Goal: Task Accomplishment & Management: Use online tool/utility

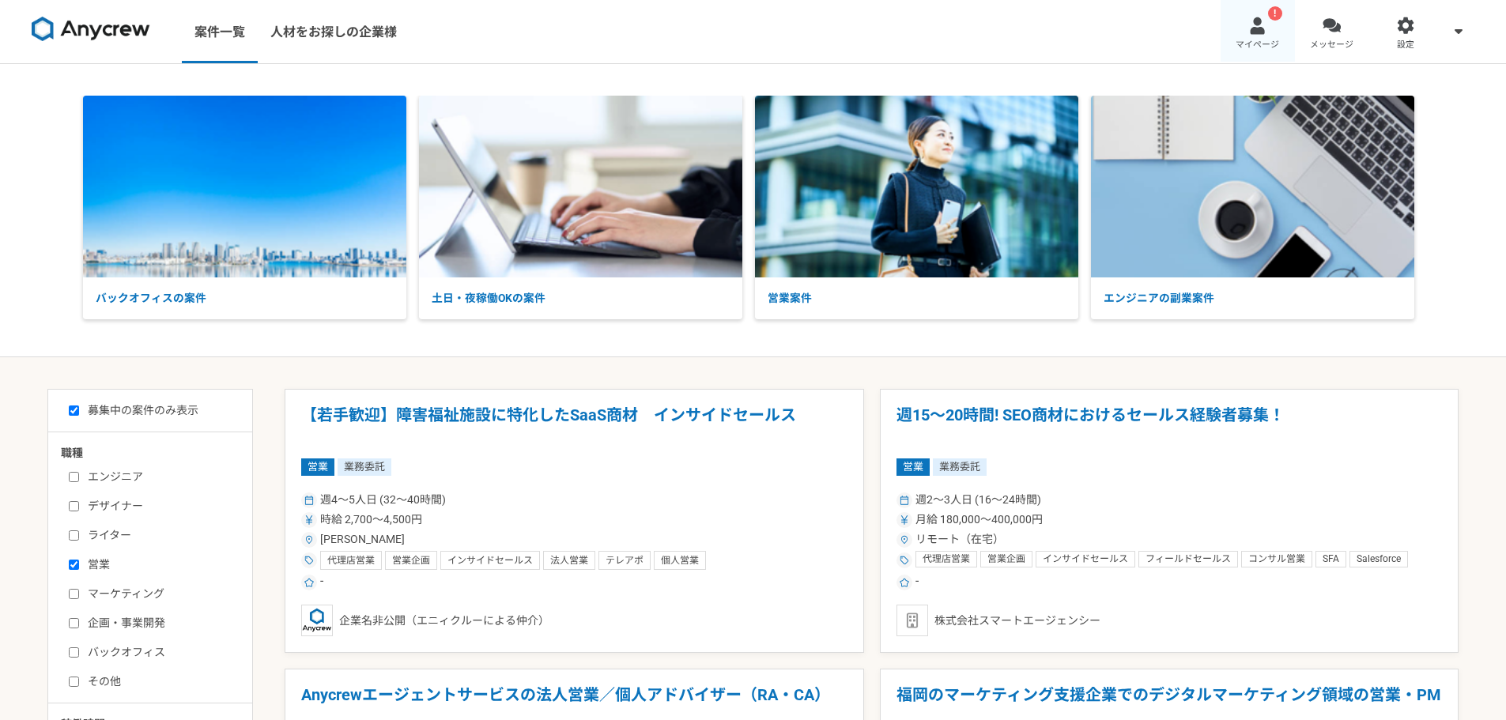
click at [1265, 24] on div at bounding box center [1257, 26] width 18 height 18
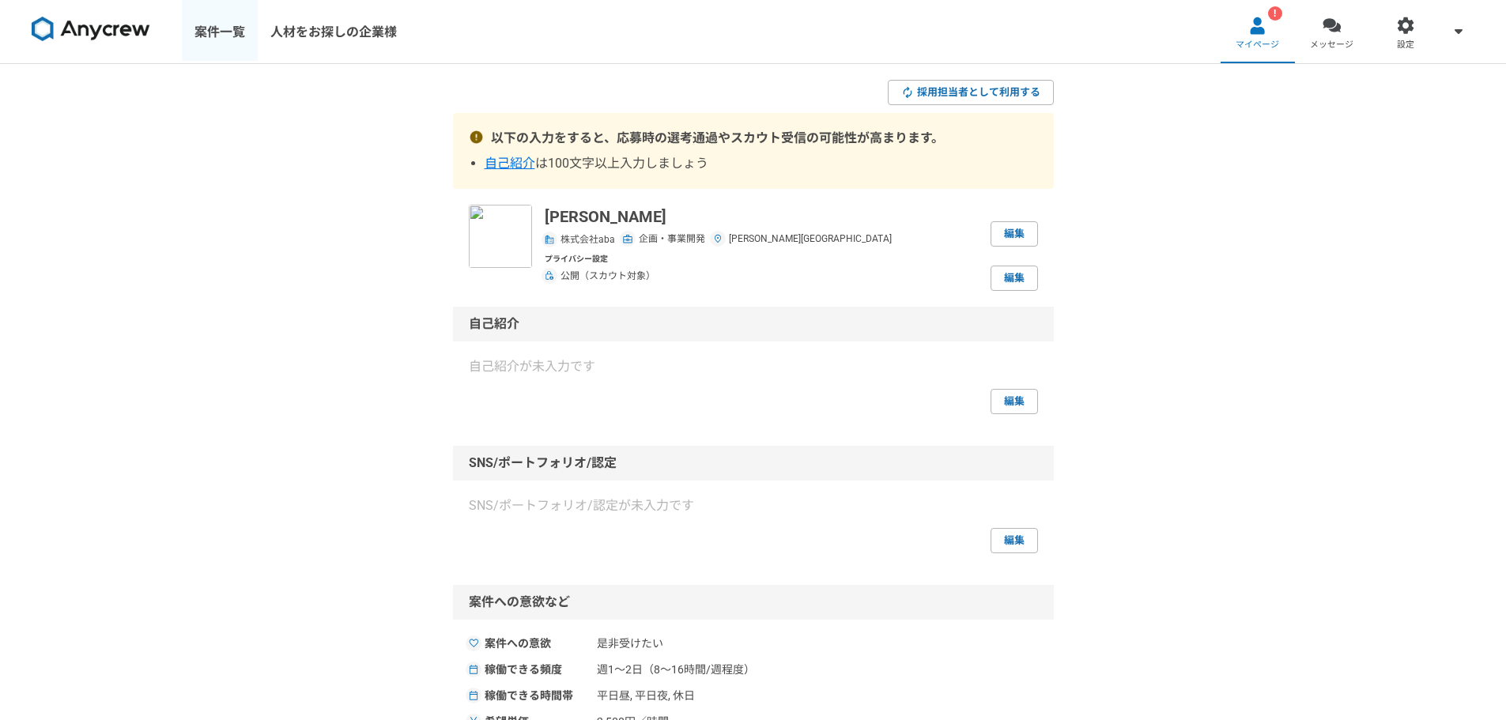
click at [207, 32] on link "案件一覧" at bounding box center [220, 31] width 76 height 63
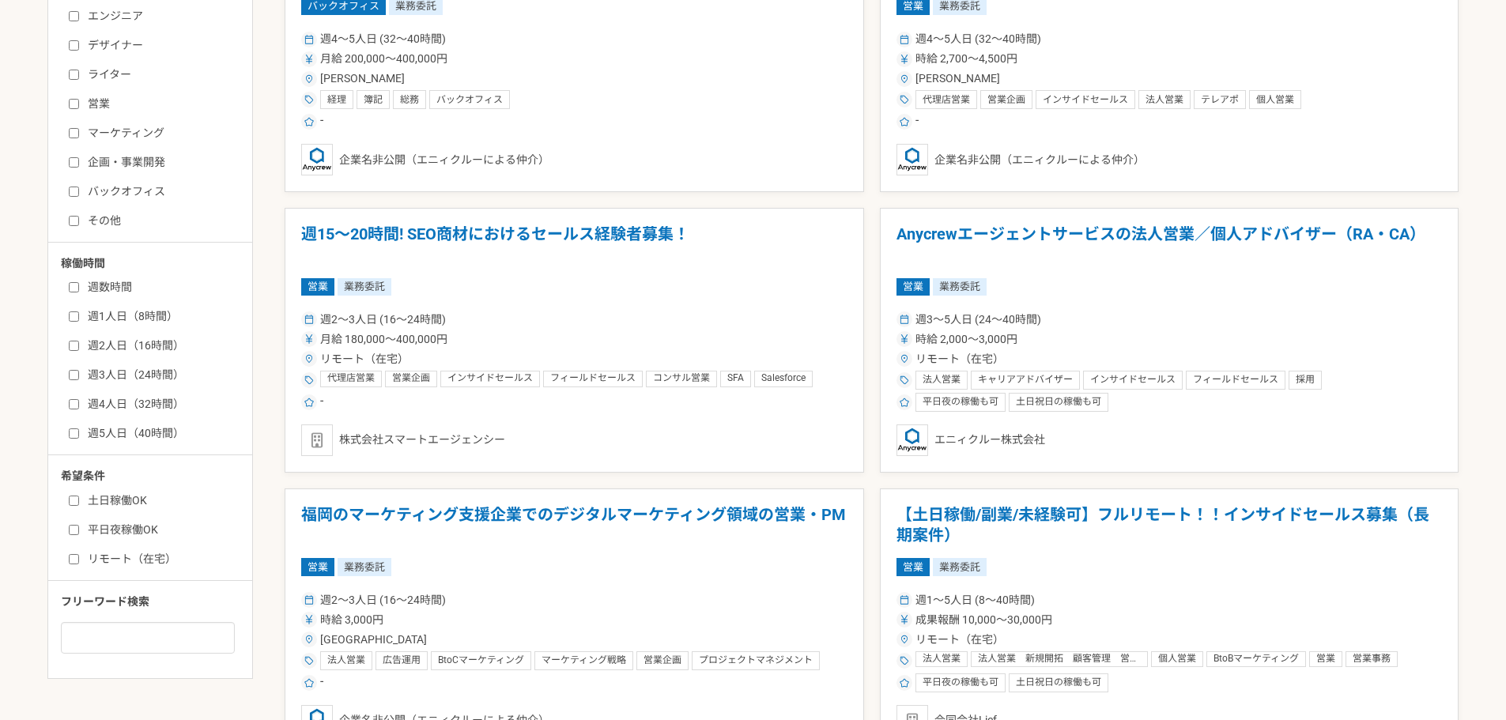
scroll to position [474, 0]
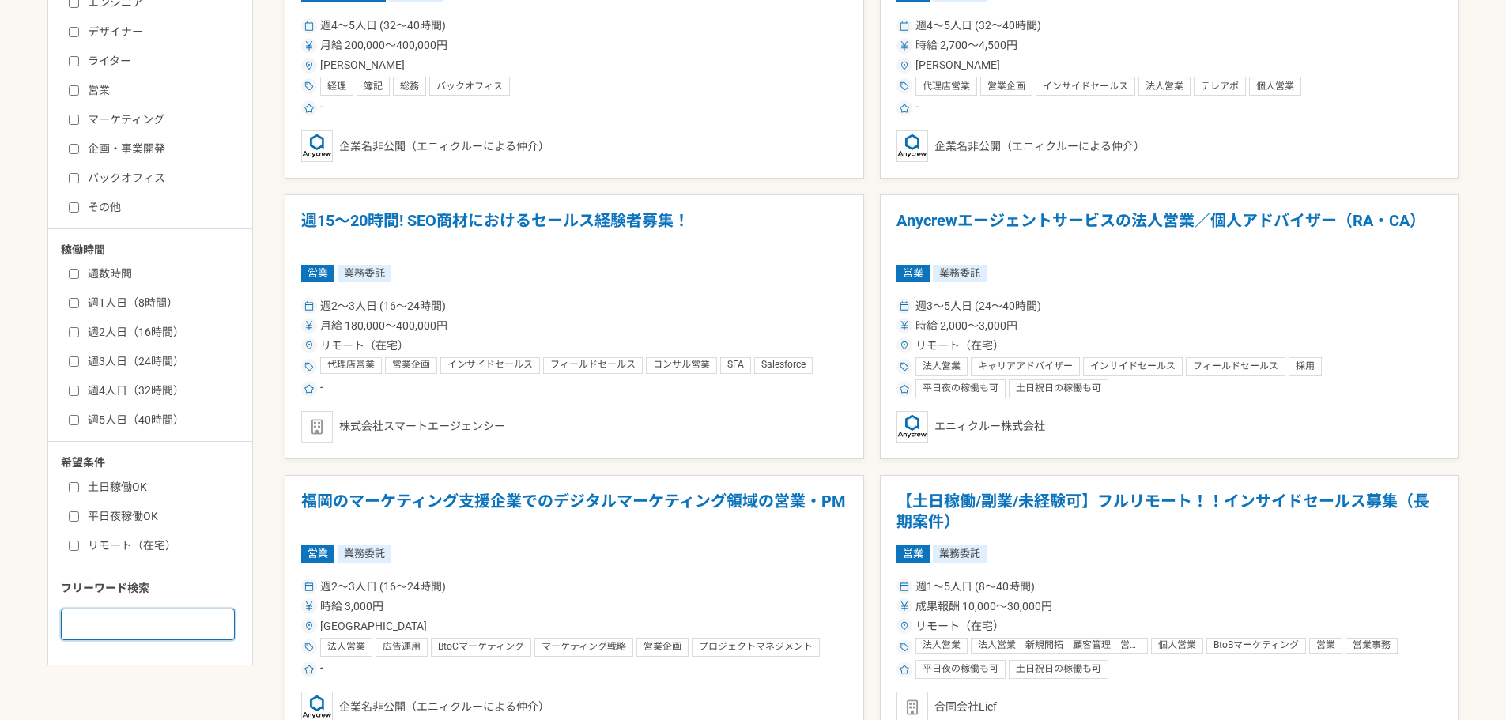
click at [141, 626] on input at bounding box center [148, 625] width 174 height 32
type input "社会課題"
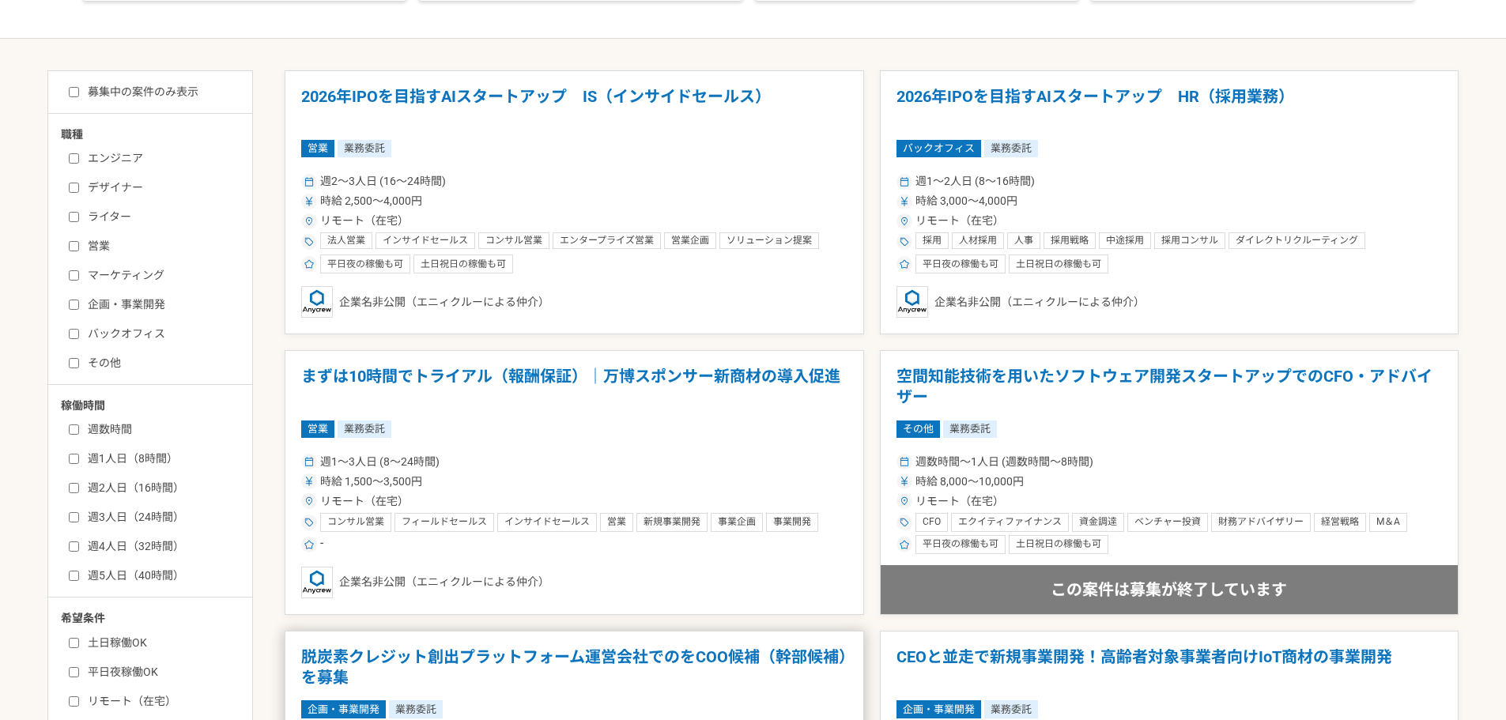
scroll to position [316, 0]
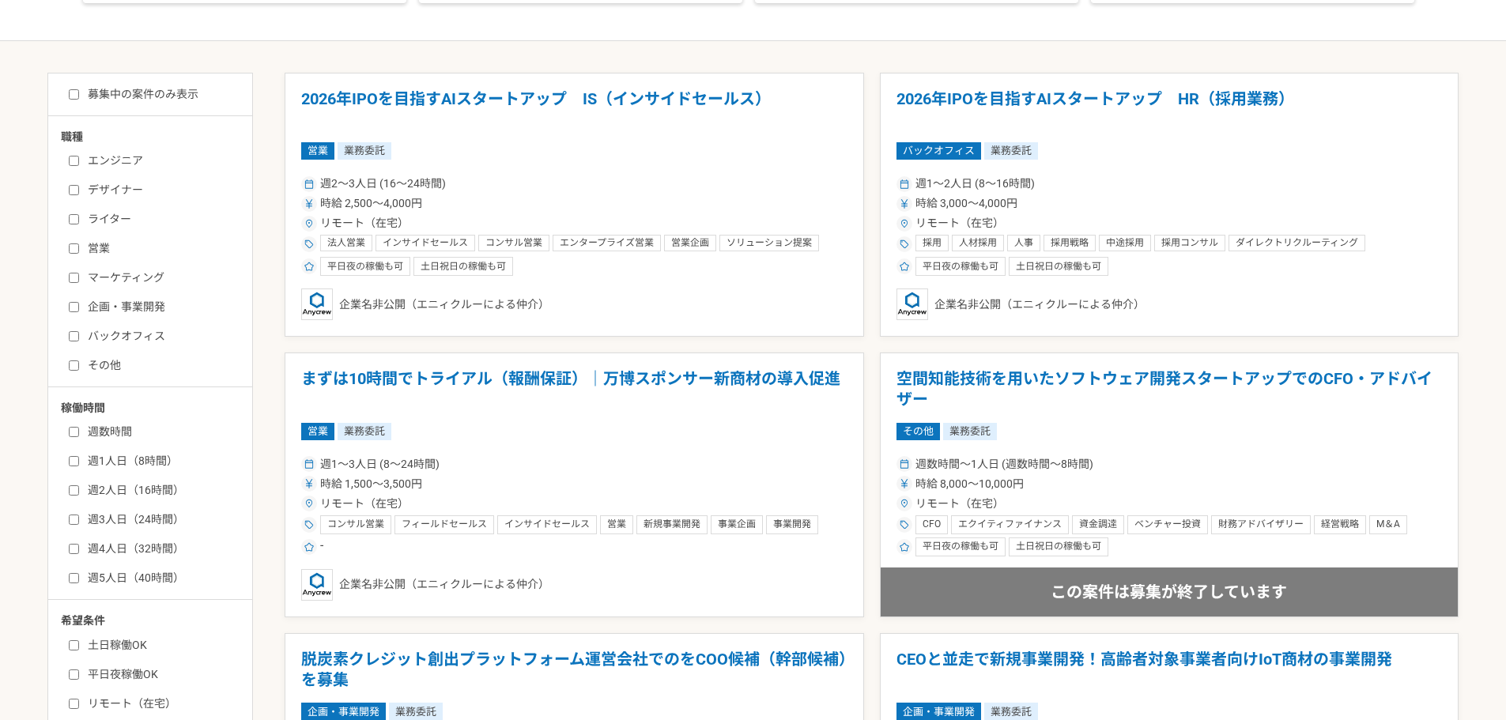
click at [180, 87] on label "募集中の案件のみ表示" at bounding box center [134, 94] width 130 height 17
click at [79, 89] on input "募集中の案件のみ表示" at bounding box center [74, 94] width 10 height 10
checkbox input "true"
